Goal: Information Seeking & Learning: Learn about a topic

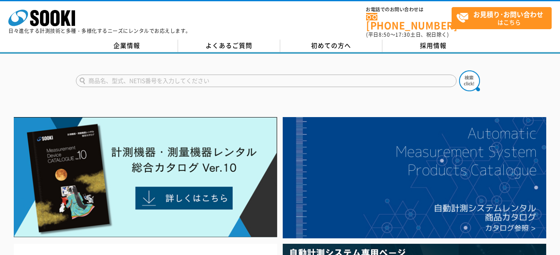
click at [146, 78] on input "text" at bounding box center [266, 81] width 381 height 13
click at [459, 71] on button at bounding box center [469, 81] width 21 height 21
drag, startPoint x: 106, startPoint y: 76, endPoint x: 55, endPoint y: 64, distance: 52.4
click at [56, 64] on div "ソキア" at bounding box center [280, 74] width 560 height 40
type input "KDS"
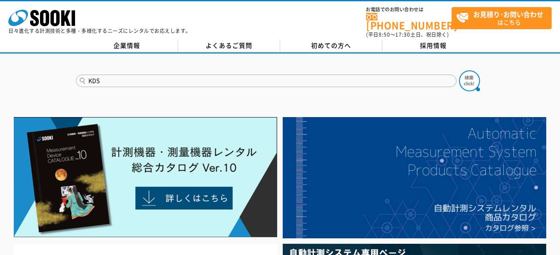
click at [459, 71] on button at bounding box center [469, 81] width 21 height 21
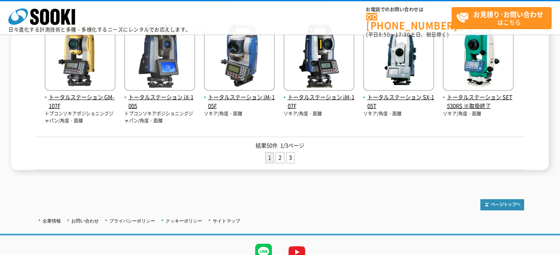
scroll to position [414, 0]
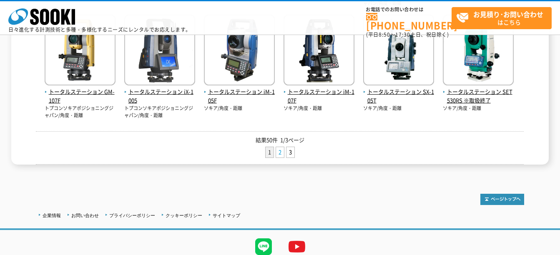
click at [282, 153] on link "2" at bounding box center [280, 152] width 8 height 10
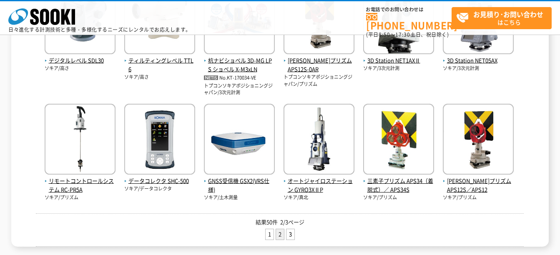
scroll to position [375, 0]
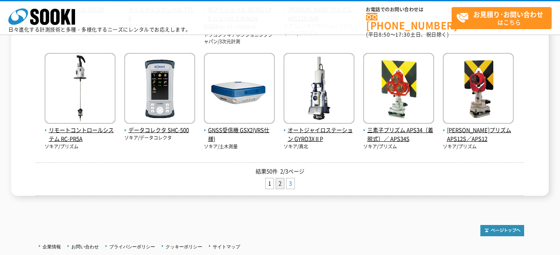
click at [290, 181] on link "3" at bounding box center [291, 184] width 8 height 10
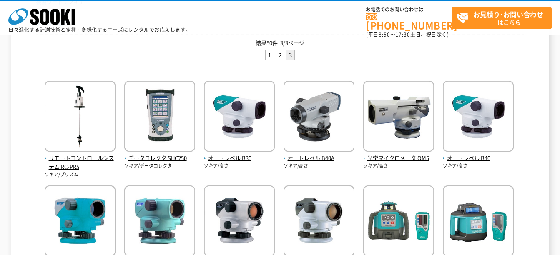
scroll to position [125, 0]
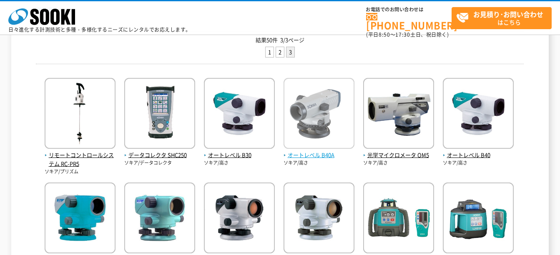
click at [308, 126] on img at bounding box center [319, 114] width 71 height 73
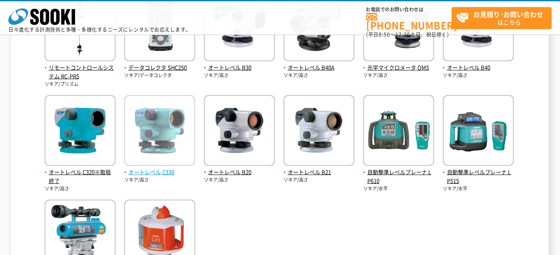
scroll to position [250, 0]
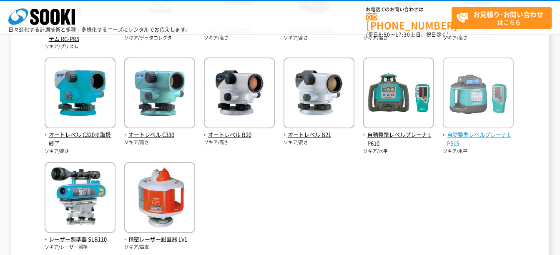
click at [453, 101] on img at bounding box center [478, 94] width 71 height 73
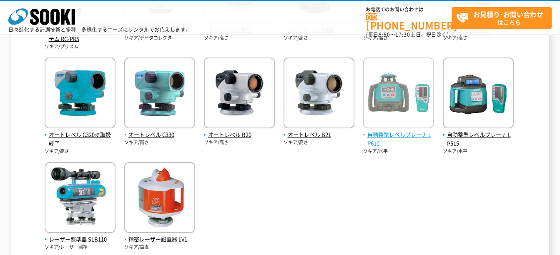
click at [405, 83] on img at bounding box center [398, 94] width 71 height 73
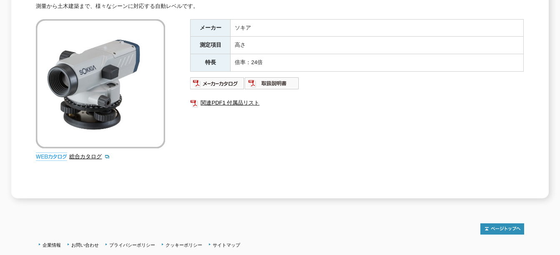
scroll to position [26, 0]
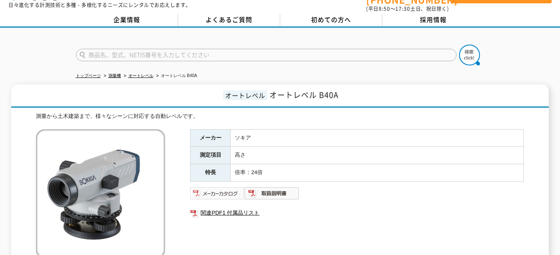
click at [222, 193] on img at bounding box center [217, 193] width 55 height 13
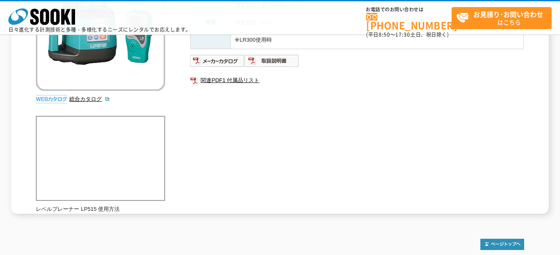
scroll to position [83, 0]
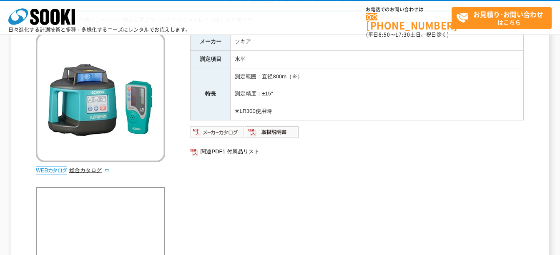
click at [219, 129] on img at bounding box center [217, 132] width 55 height 13
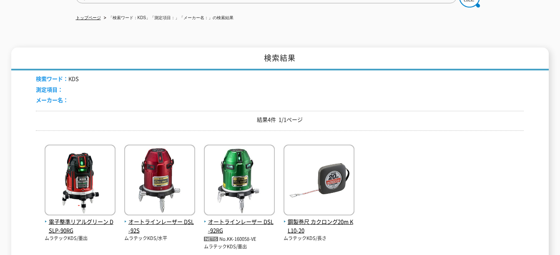
scroll to position [167, 0]
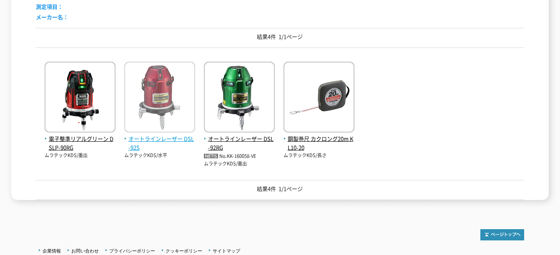
click at [129, 95] on img at bounding box center [159, 98] width 71 height 73
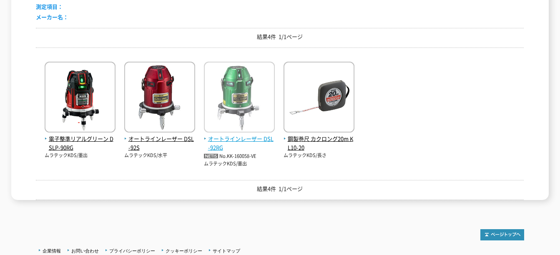
click at [217, 88] on img at bounding box center [239, 98] width 71 height 73
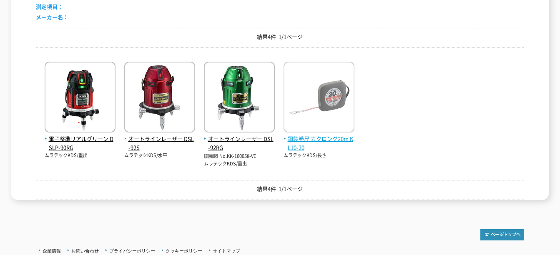
click at [297, 86] on img at bounding box center [319, 98] width 71 height 73
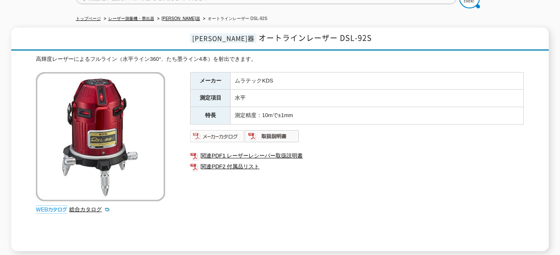
scroll to position [83, 0]
click at [216, 132] on img at bounding box center [217, 135] width 55 height 13
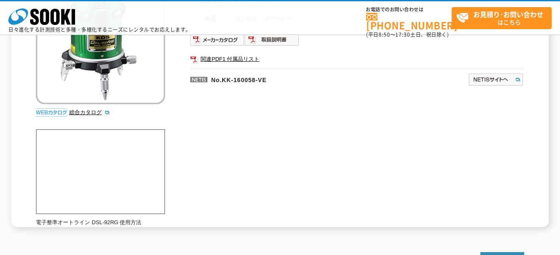
scroll to position [125, 0]
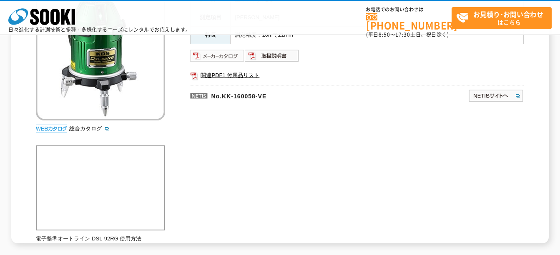
click at [224, 55] on img at bounding box center [217, 55] width 55 height 13
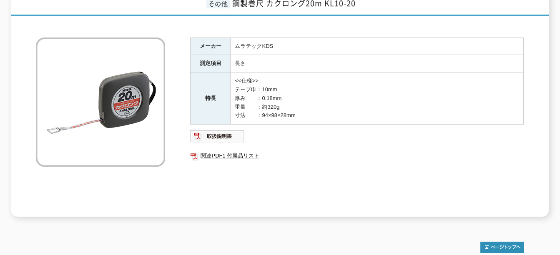
scroll to position [167, 0]
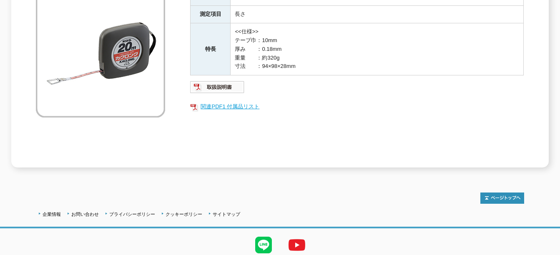
click at [233, 101] on link "関連PDF1 付属品リスト" at bounding box center [357, 106] width 334 height 11
